Goal: Find specific page/section: Find specific page/section

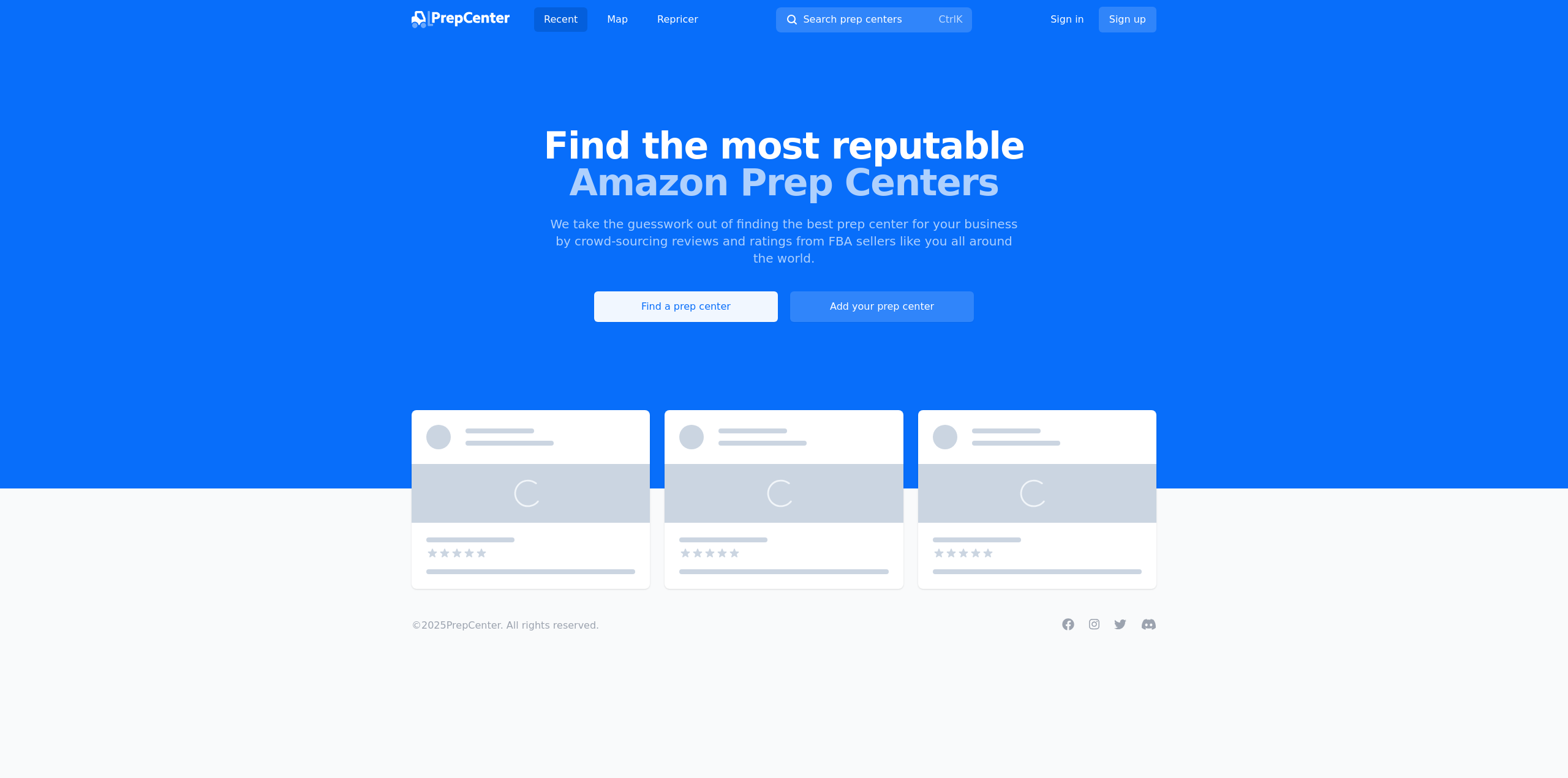
click at [694, 299] on link "Find a prep center" at bounding box center [686, 307] width 183 height 31
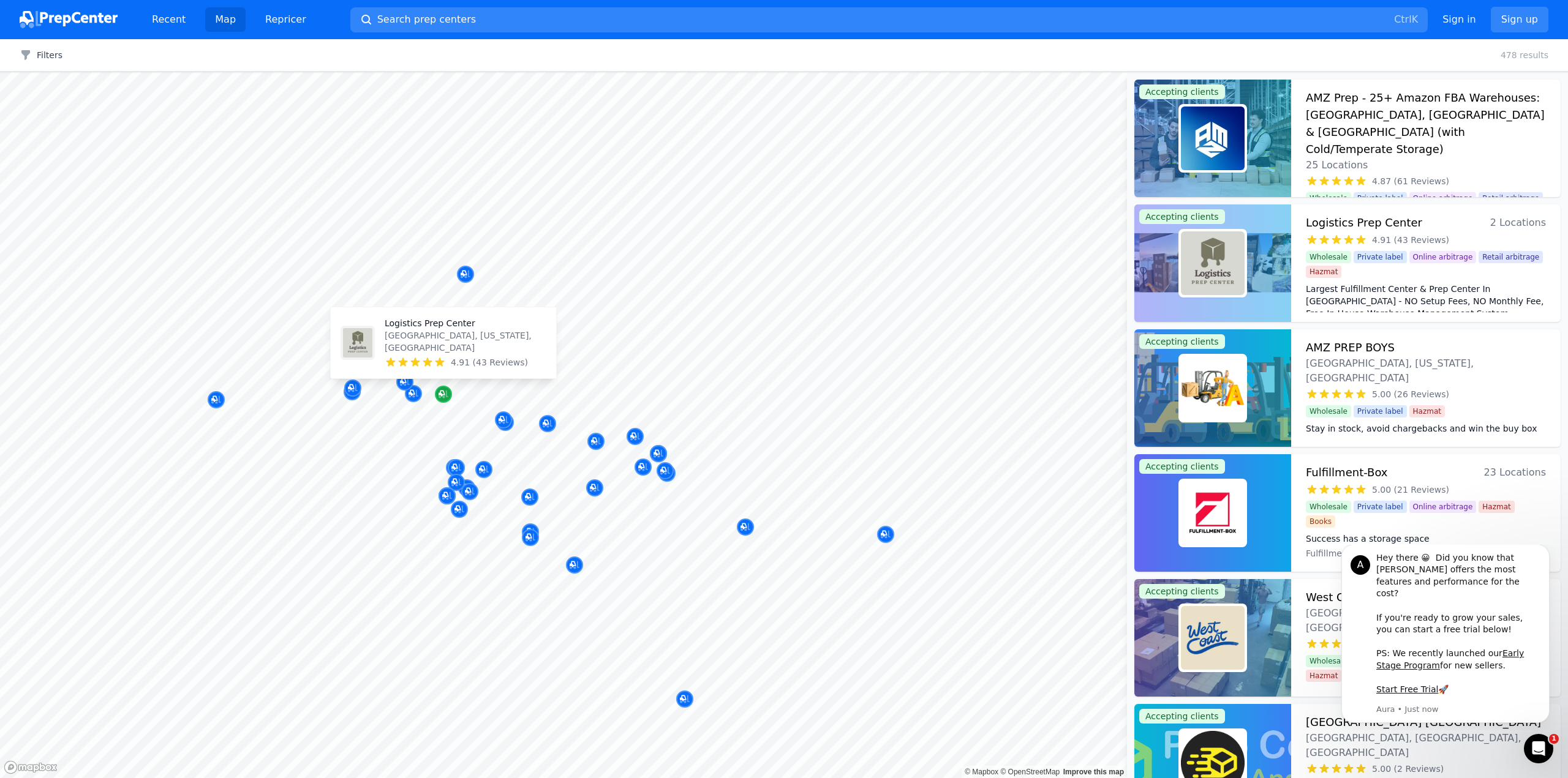
click at [444, 394] on icon "Map marker" at bounding box center [444, 394] width 10 height 12
click at [413, 396] on icon "Map marker" at bounding box center [413, 394] width 10 height 8
click at [411, 393] on icon "Map marker" at bounding box center [411, 393] width 6 height 6
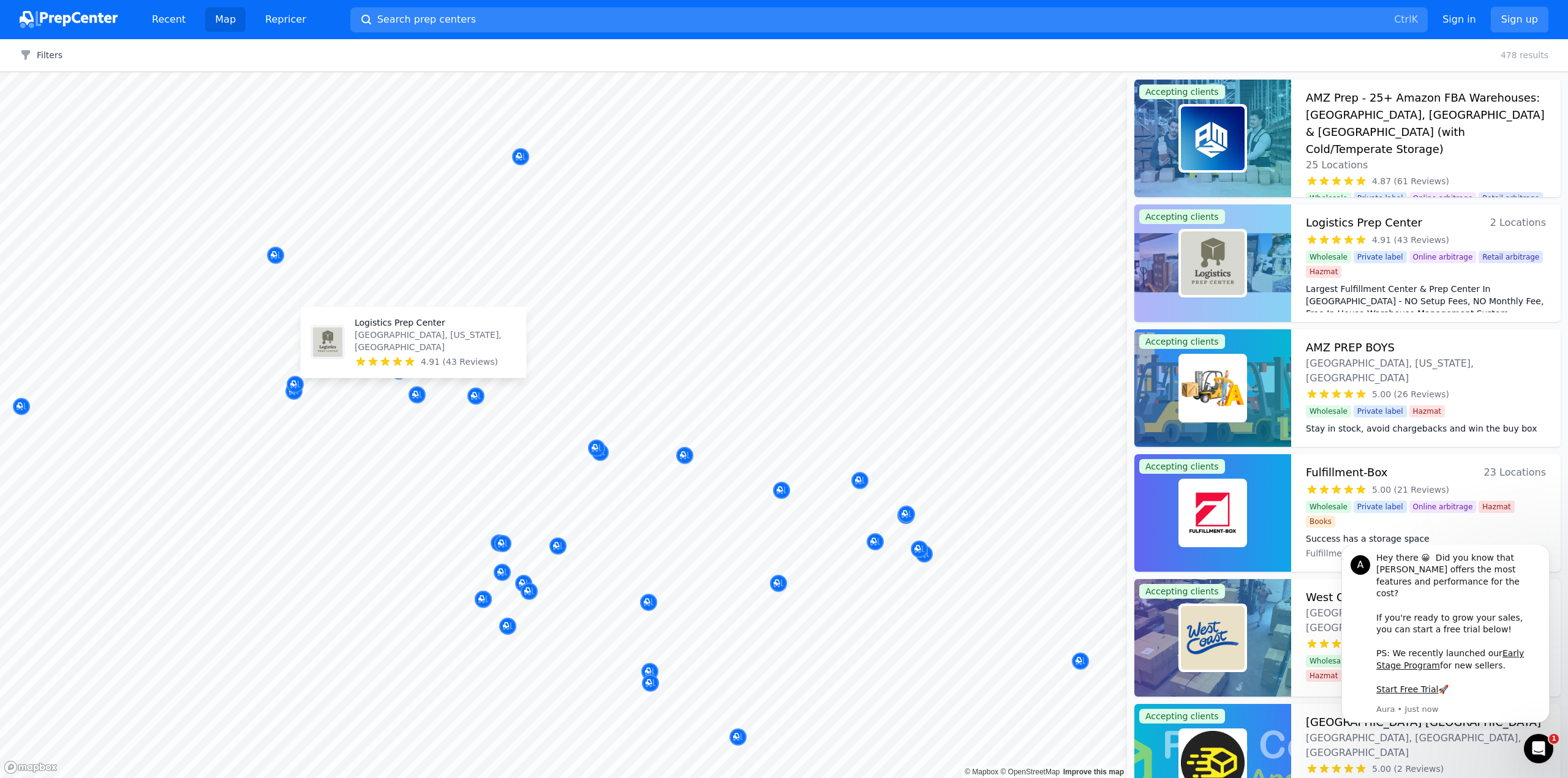
click at [391, 341] on p "[GEOGRAPHIC_DATA], [US_STATE], [GEOGRAPHIC_DATA]" at bounding box center [436, 341] width 162 height 24
